Goal: Transaction & Acquisition: Purchase product/service

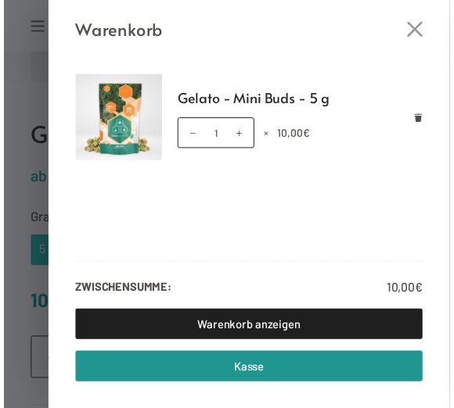
scroll to position [456, 0]
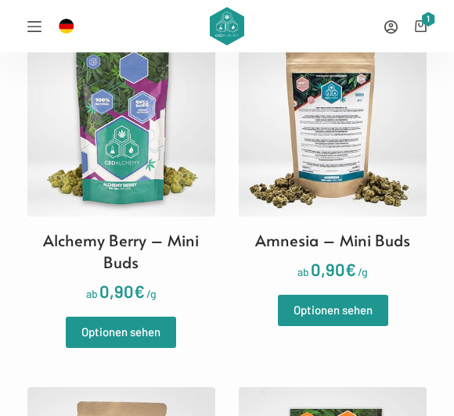
scroll to position [324, 0]
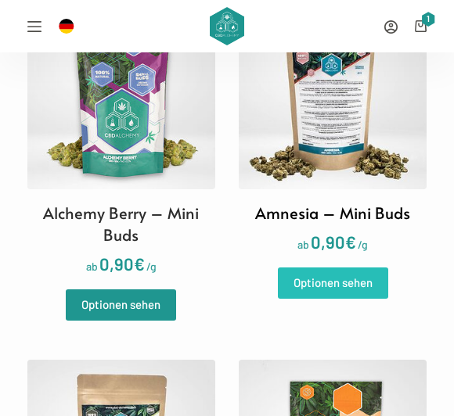
click at [306, 296] on link "Optionen sehen" at bounding box center [333, 283] width 110 height 31
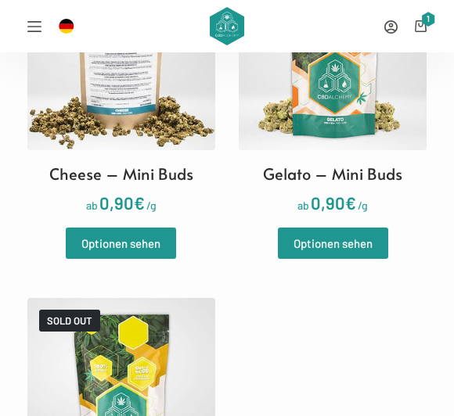
scroll to position [720, 0]
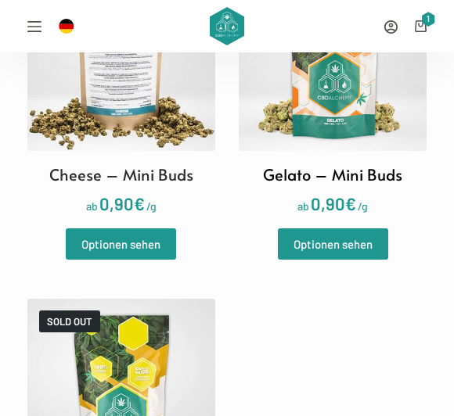
click at [311, 181] on h2 "Gelato – Mini Buds" at bounding box center [332, 174] width 139 height 22
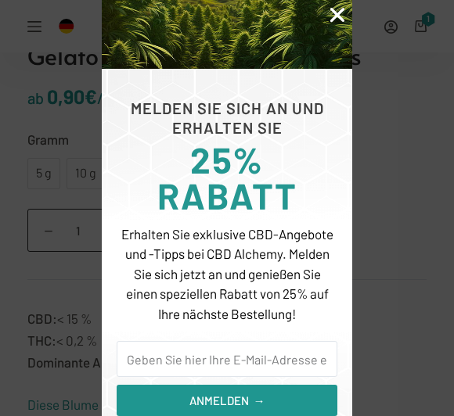
scroll to position [106, 0]
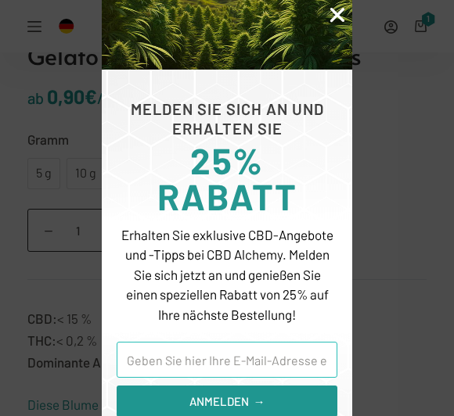
click at [148, 348] on input "Email" at bounding box center [227, 360] width 221 height 36
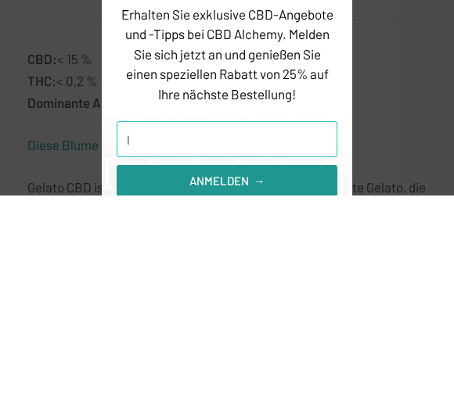
type input "lu"
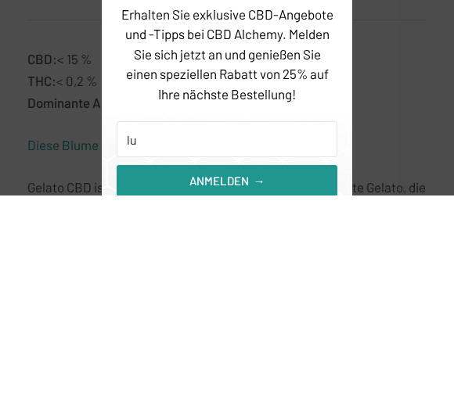
scroll to position [773, 0]
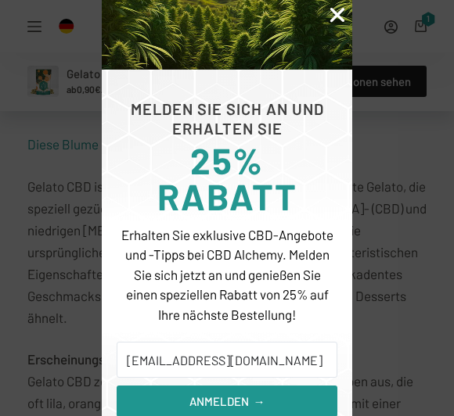
type input "[EMAIL_ADDRESS][DOMAIN_NAME]"
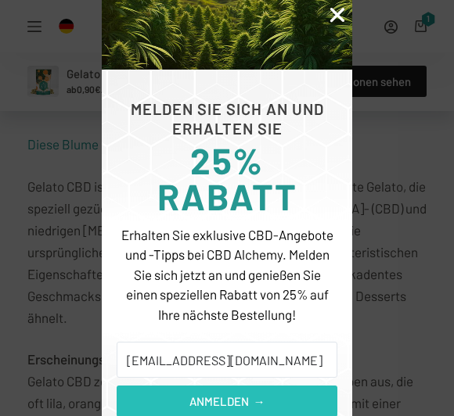
click at [266, 396] on button "ANMELDEN →" at bounding box center [227, 401] width 221 height 31
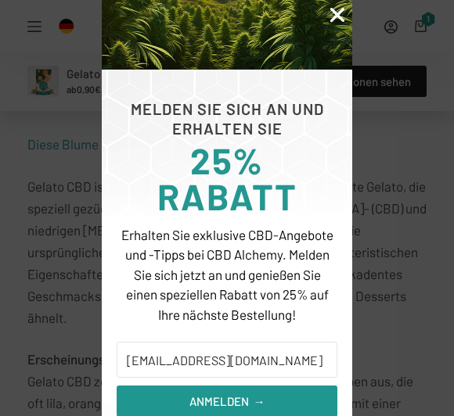
click at [332, 21] on icon "Close" at bounding box center [337, 15] width 20 height 20
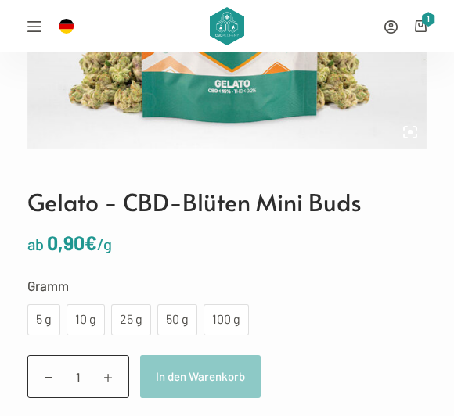
scroll to position [379, 0]
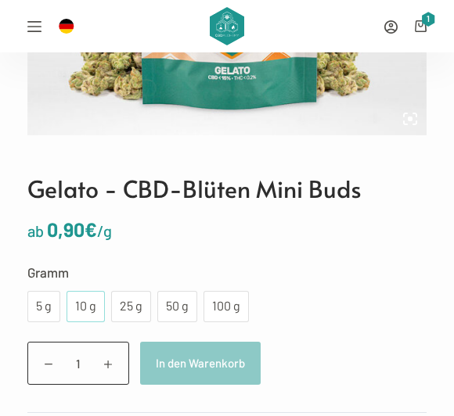
click at [97, 311] on div "10 g" at bounding box center [85, 306] width 38 height 31
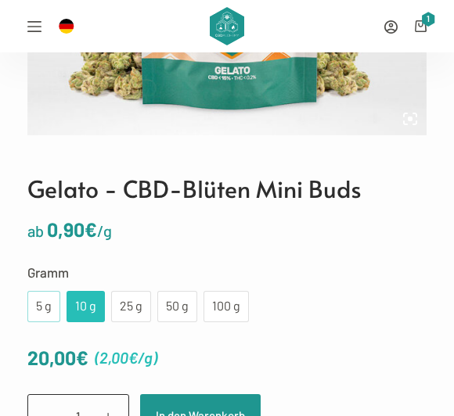
click at [54, 308] on div "5 g" at bounding box center [43, 306] width 33 height 31
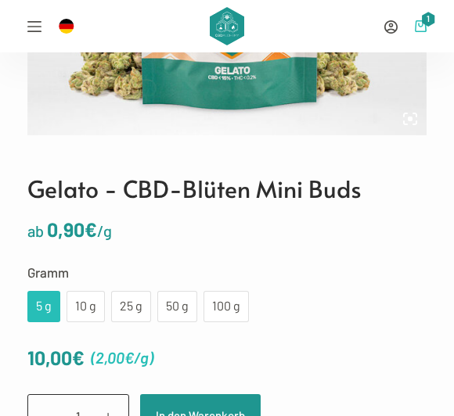
click at [425, 17] on span "1" at bounding box center [428, 19] width 14 height 15
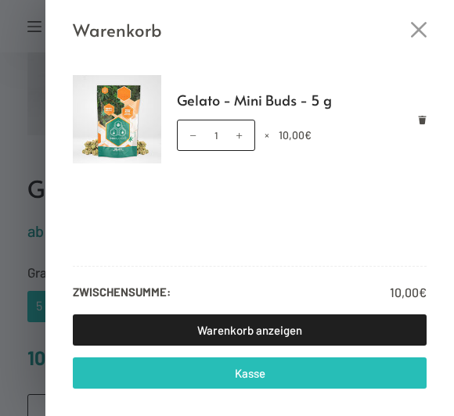
click at [131, 370] on link "Kasse" at bounding box center [250, 372] width 354 height 31
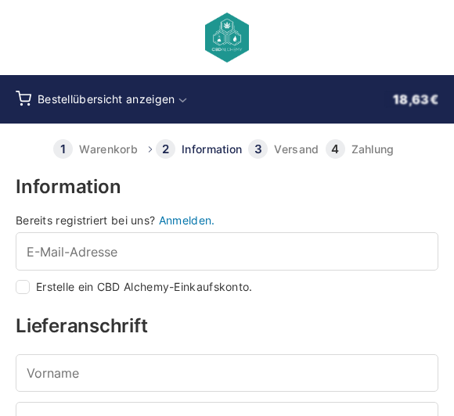
select select "DE-BE"
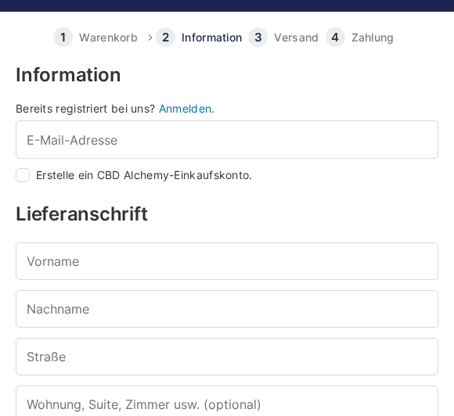
scroll to position [111, 0]
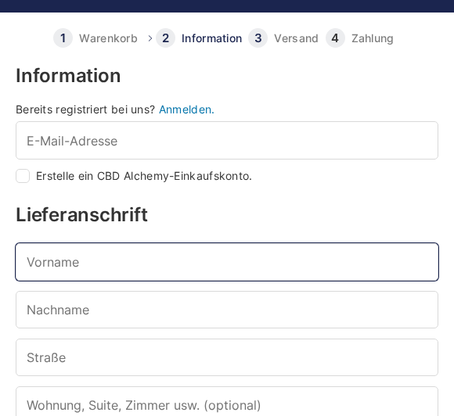
click at [55, 280] on input "Vorname *" at bounding box center [227, 262] width 422 height 38
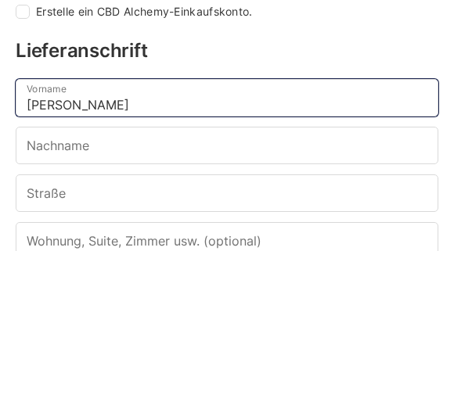
type input "Luke"
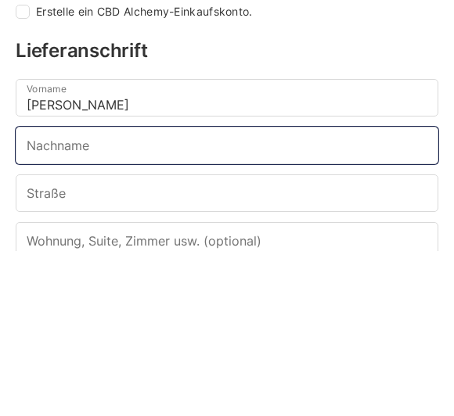
click at [34, 292] on input "Nachname *" at bounding box center [227, 311] width 422 height 38
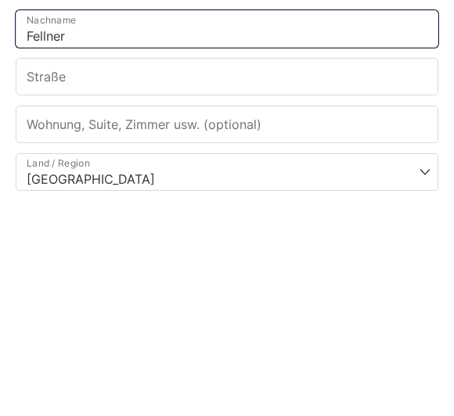
scroll to position [173, 0]
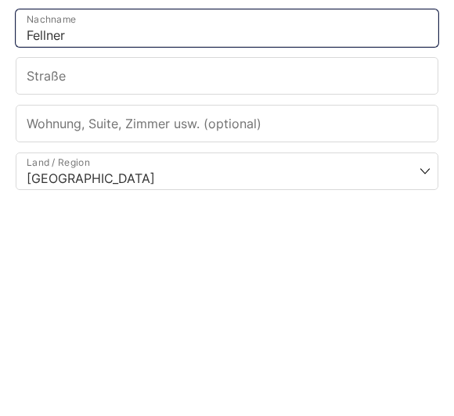
type input "Fellner"
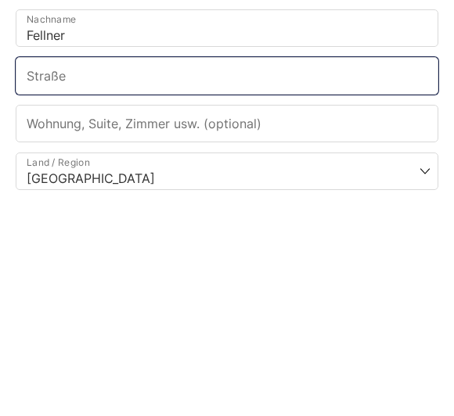
click at [343, 277] on input "Straße *" at bounding box center [227, 296] width 422 height 38
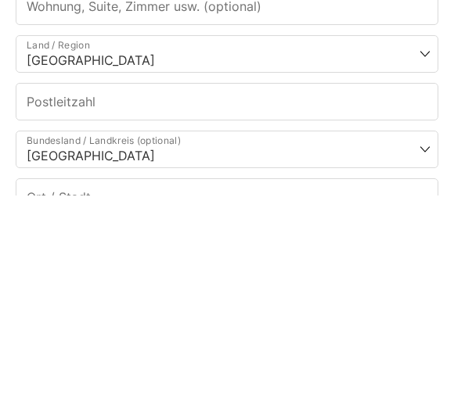
scroll to position [289, 0]
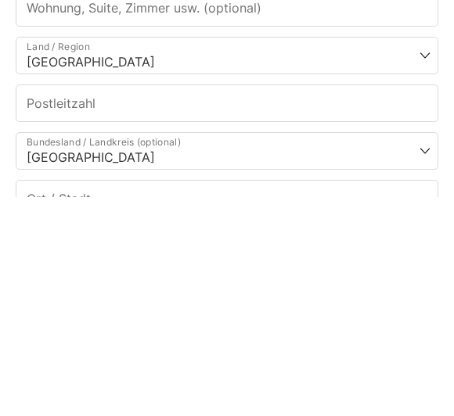
type input "Packstation 101"
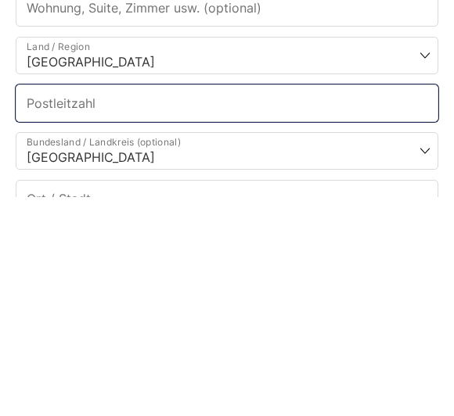
click at [47, 303] on input "Postleitzahl *" at bounding box center [227, 322] width 422 height 38
type input "92353"
select select
type input "Postbauer-Heng"
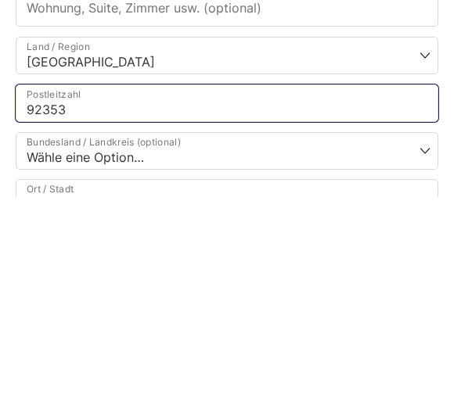
type input "92353"
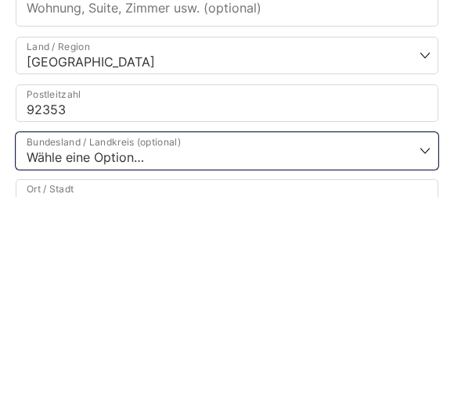
click at [78, 351] on select "Wähle eine Option… Baden-Württemberg Bayern Berlin Brandenburg Bremen Hamburg H…" at bounding box center [227, 370] width 422 height 38
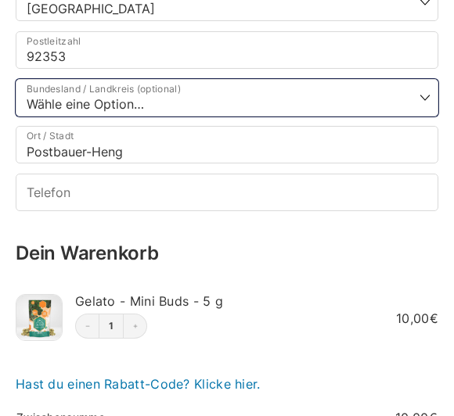
select select "DE-BY"
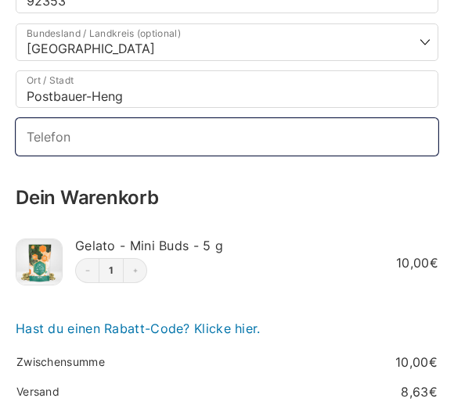
click at [43, 148] on input "Telefon *" at bounding box center [227, 137] width 422 height 38
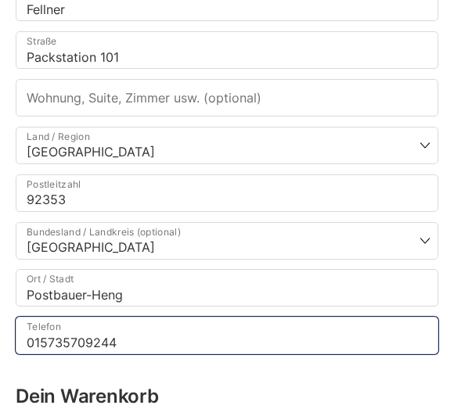
type input "015735709244"
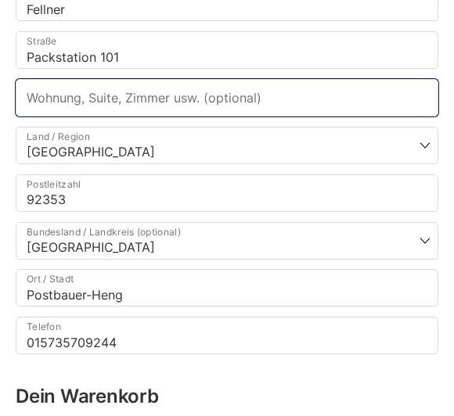
click at [34, 100] on input "Wohnung, Suite, Zimmer usw. (optional)" at bounding box center [227, 98] width 422 height 38
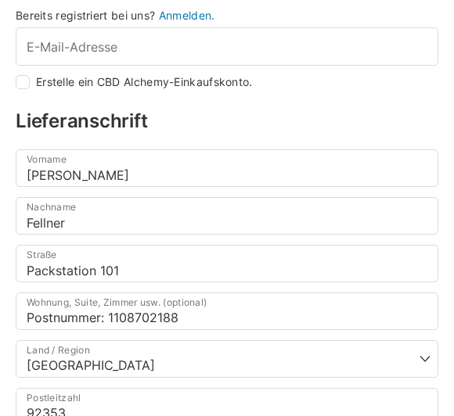
scroll to position [206, 0]
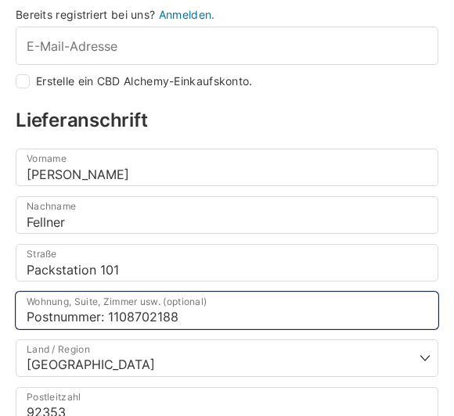
type input "Postnummer: 1108702188"
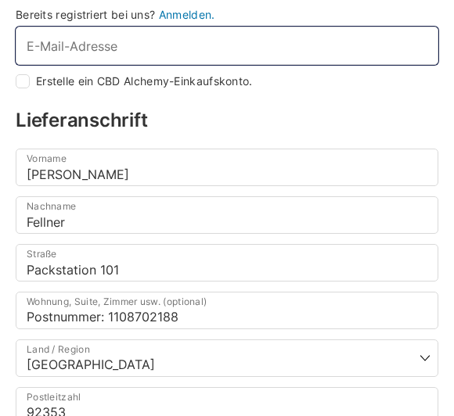
click at [325, 48] on input "E-Mail-Adresse *" at bounding box center [227, 46] width 422 height 38
type input "Ö"
checkbox input "true"
type input "Lu"
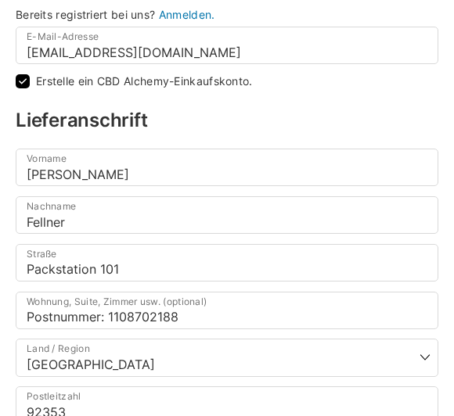
type input "luce.felker@gmail.com"
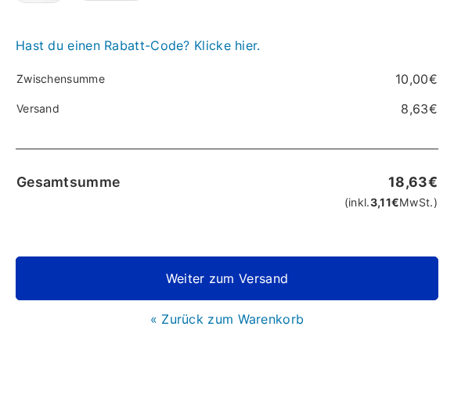
click at [94, 276] on link "Weiter zum Versand" at bounding box center [227, 279] width 422 height 44
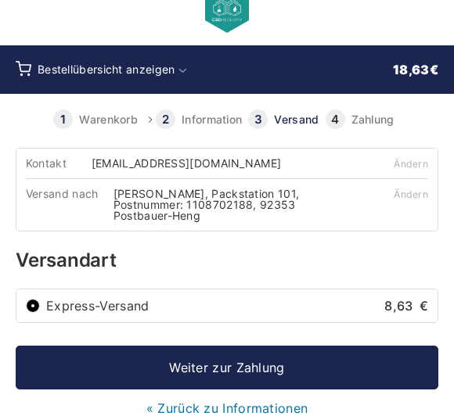
scroll to position [29, 0]
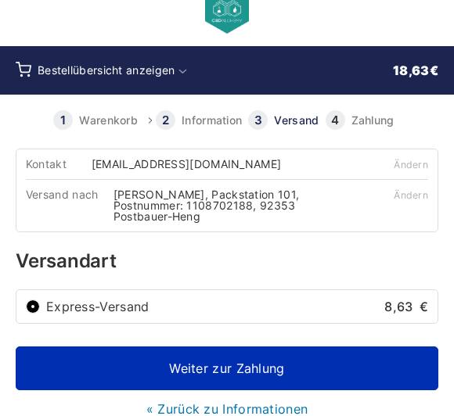
click at [342, 358] on link "Weiter zur Zahlung" at bounding box center [227, 369] width 422 height 44
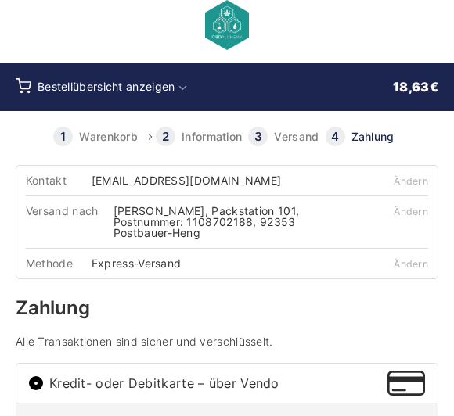
scroll to position [23, 0]
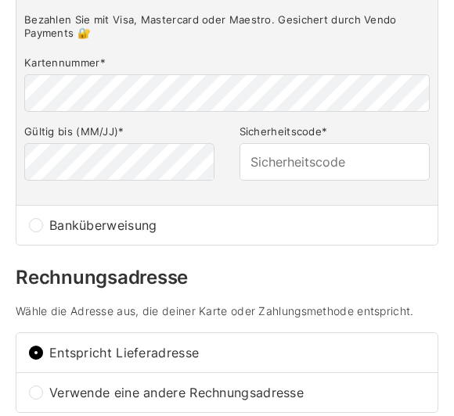
scroll to position [415, 0]
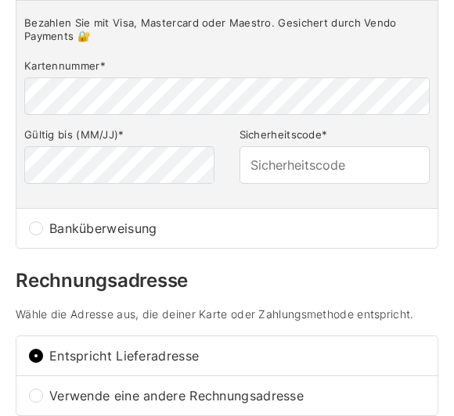
click at [365, 222] on span "Banküberweisung" at bounding box center [236, 228] width 375 height 13
click at [43, 221] on input "Banküberweisung" at bounding box center [36, 228] width 14 height 14
radio input "true"
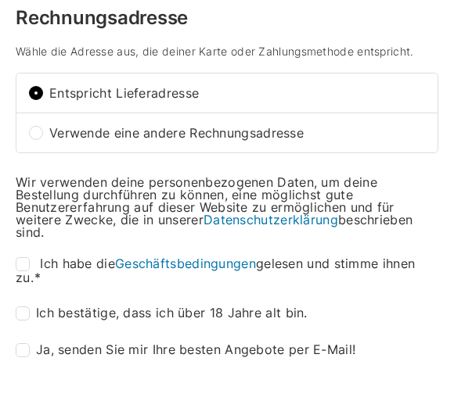
scroll to position [515, 0]
